Goal: Information Seeking & Learning: Learn about a topic

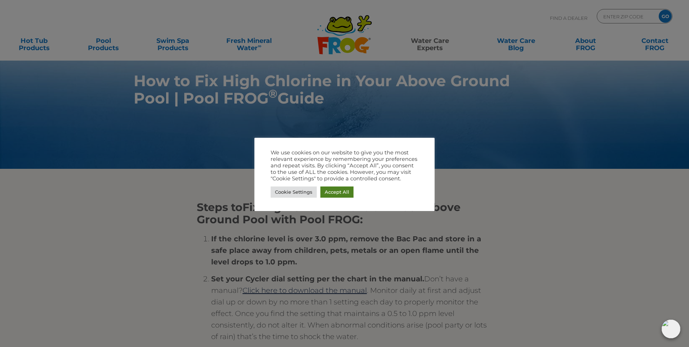
click at [328, 192] on link "Accept All" at bounding box center [336, 191] width 33 height 11
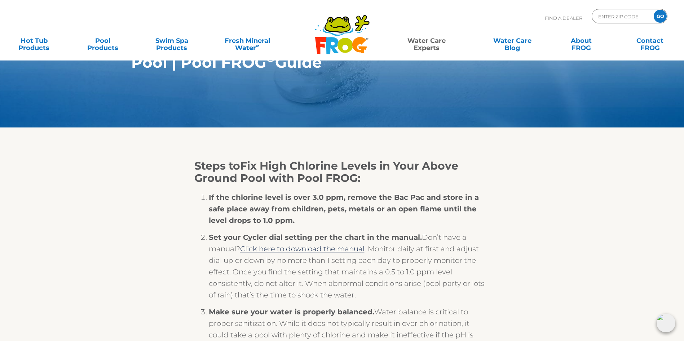
scroll to position [36, 0]
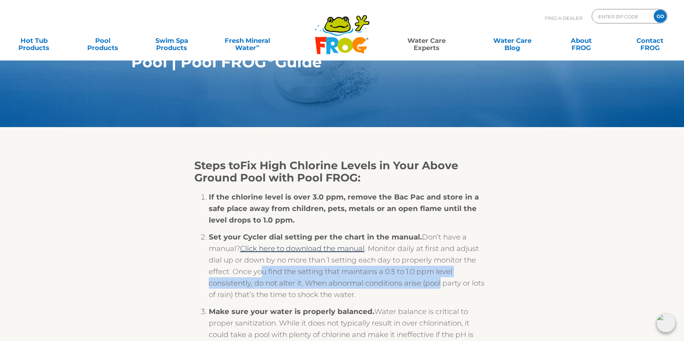
drag, startPoint x: 261, startPoint y: 274, endPoint x: 442, endPoint y: 289, distance: 181.9
click at [442, 289] on li "Set your Cycler dial setting per the chart in the manual. Don’t have a manual? …" at bounding box center [349, 268] width 281 height 75
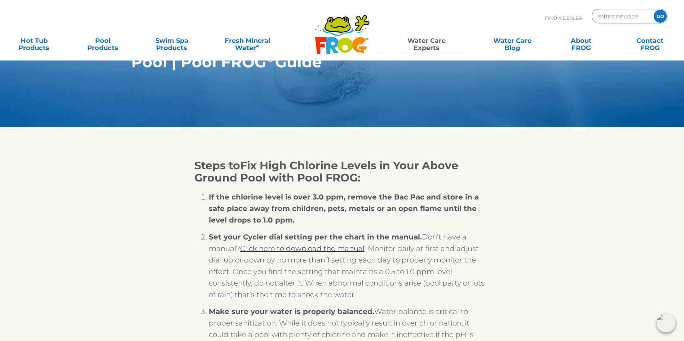
drag, startPoint x: 442, startPoint y: 289, endPoint x: 541, endPoint y: 253, distance: 105.6
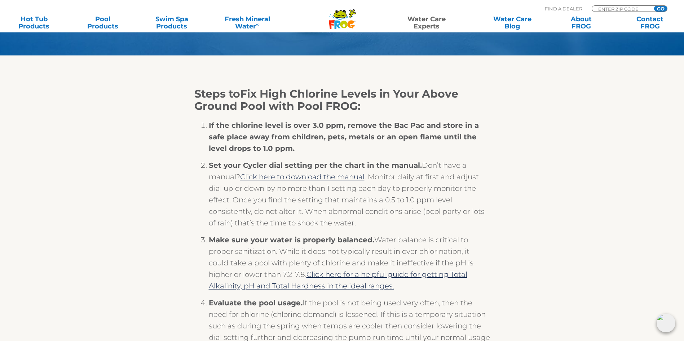
scroll to position [108, 0]
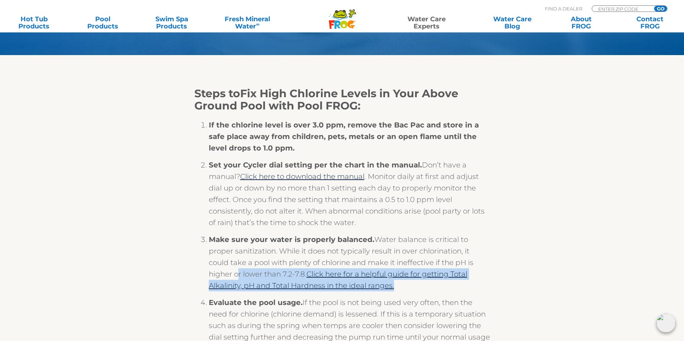
drag, startPoint x: 283, startPoint y: 285, endPoint x: 473, endPoint y: 291, distance: 189.4
click at [473, 291] on li "Make sure your water is properly balanced. Water balance is critical to proper …" at bounding box center [349, 265] width 281 height 63
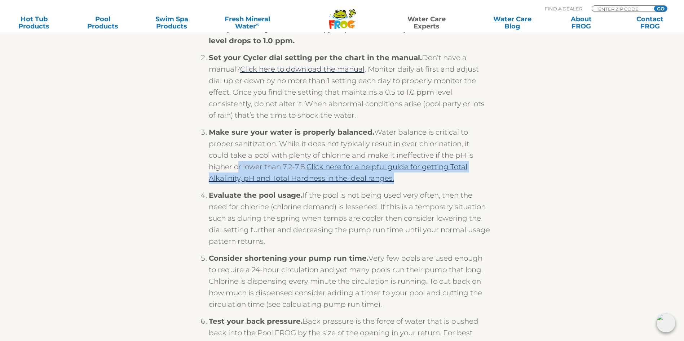
scroll to position [216, 0]
drag, startPoint x: 343, startPoint y: 213, endPoint x: 469, endPoint y: 247, distance: 130.5
click at [469, 247] on li "Evaluate the pool usage. If the pool is not being used very often, then the nee…" at bounding box center [349, 220] width 281 height 63
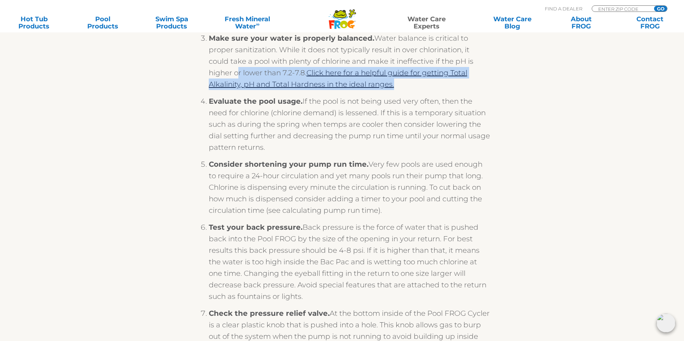
scroll to position [324, 0]
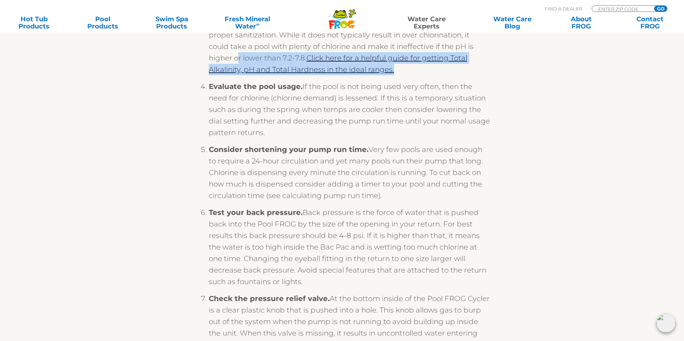
drag, startPoint x: 255, startPoint y: 187, endPoint x: 400, endPoint y: 206, distance: 145.8
click at [400, 206] on li "Consider shortening your pump run time. Very few pools are used enough to requi…" at bounding box center [349, 175] width 281 height 63
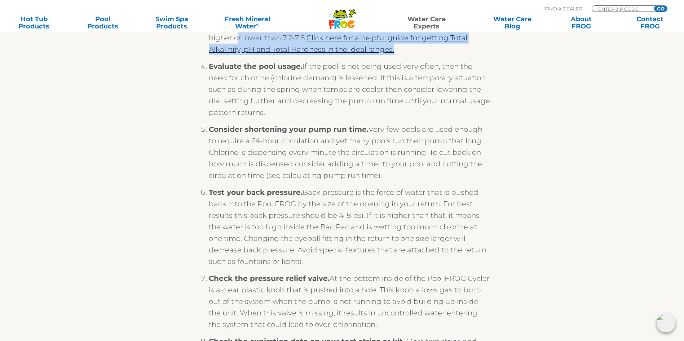
scroll to position [360, 0]
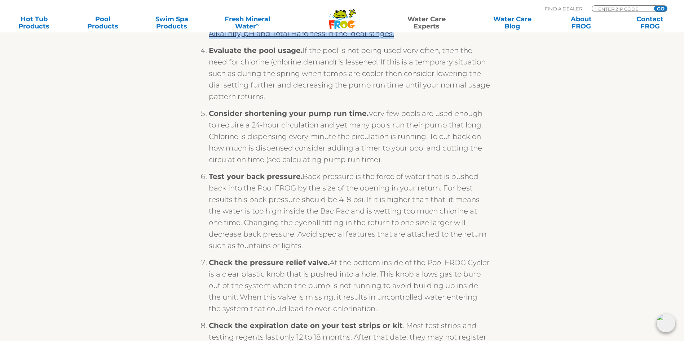
drag, startPoint x: 253, startPoint y: 224, endPoint x: 442, endPoint y: 251, distance: 191.1
click at [442, 251] on li "Test your back pressure. Back pressure is the force of water that is pushed bac…" at bounding box center [349, 214] width 281 height 86
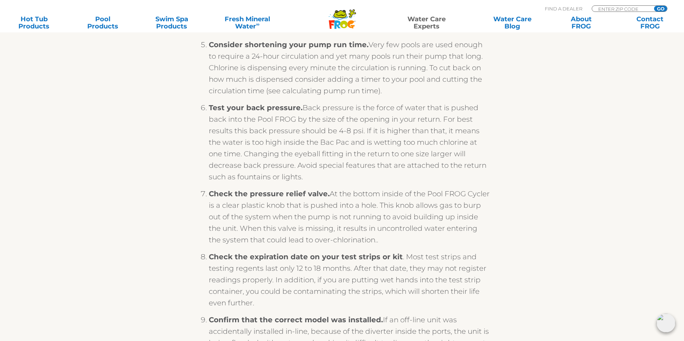
scroll to position [433, 0]
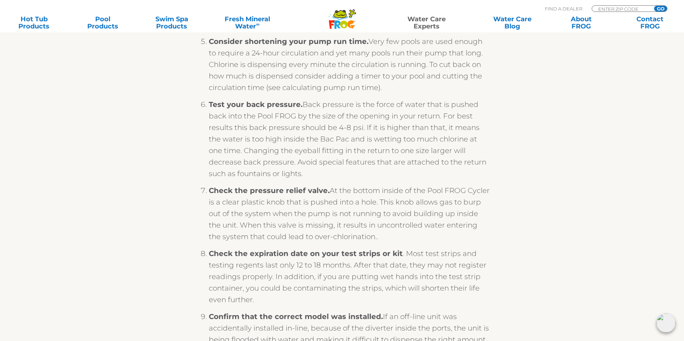
drag, startPoint x: 296, startPoint y: 222, endPoint x: 395, endPoint y: 250, distance: 103.3
click at [395, 248] on li "Check the pressure relief valve. At the bottom inside of the Pool FROG Cycler i…" at bounding box center [349, 216] width 281 height 63
drag, startPoint x: 395, startPoint y: 250, endPoint x: 487, endPoint y: 204, distance: 102.5
click at [487, 204] on li "Check the pressure relief valve. At the bottom inside of the Pool FROG Cycler i…" at bounding box center [349, 216] width 281 height 63
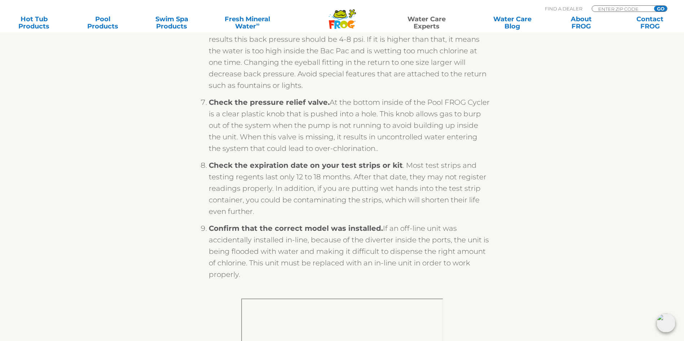
scroll to position [541, 0]
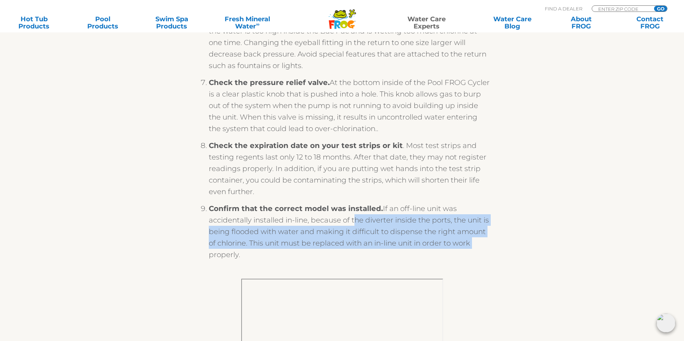
drag, startPoint x: 351, startPoint y: 227, endPoint x: 474, endPoint y: 245, distance: 124.9
click at [474, 245] on li "Confirm that the correct model was installed. If an off-line unit was accidenta…" at bounding box center [349, 234] width 281 height 63
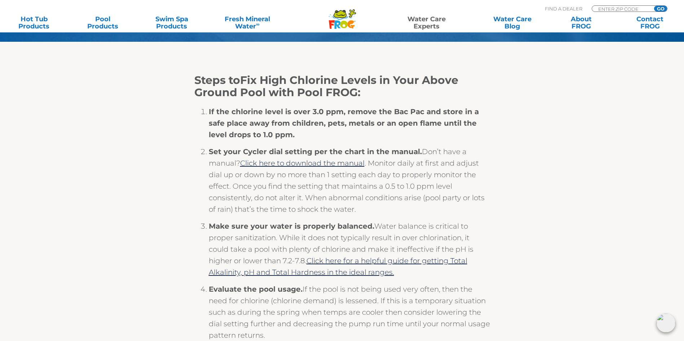
scroll to position [0, 0]
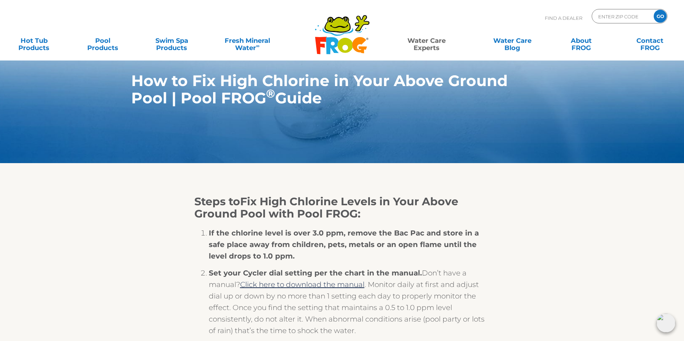
drag, startPoint x: 507, startPoint y: 210, endPoint x: 481, endPoint y: 76, distance: 136.2
